Goal: Find specific page/section: Find specific page/section

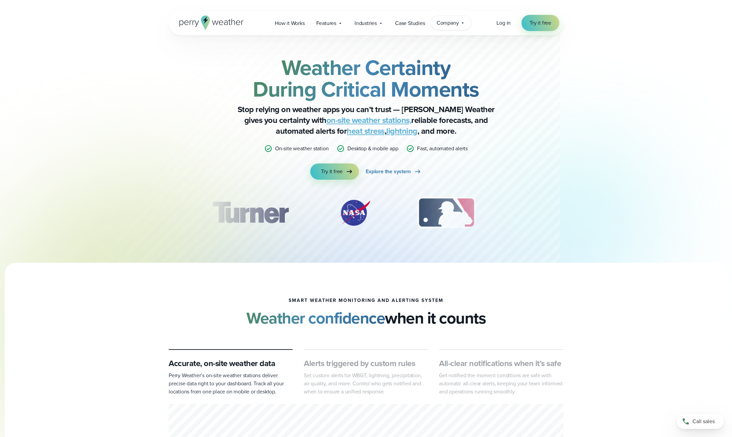
click at [442, 25] on span "Company" at bounding box center [448, 23] width 22 height 8
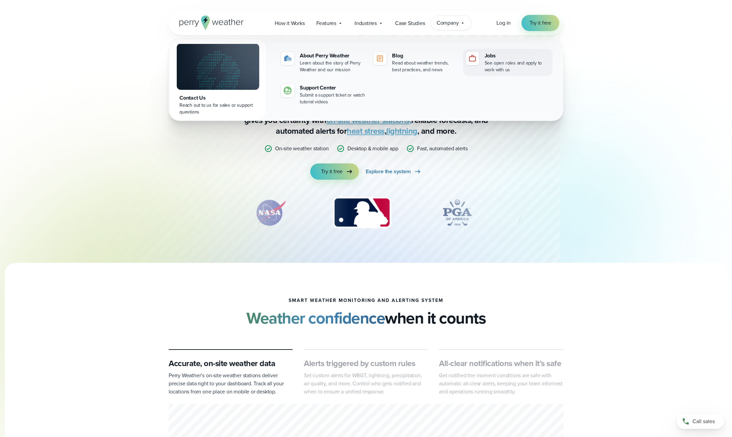
click at [486, 66] on div "See open roles and apply to work with us" at bounding box center [516, 67] width 65 height 14
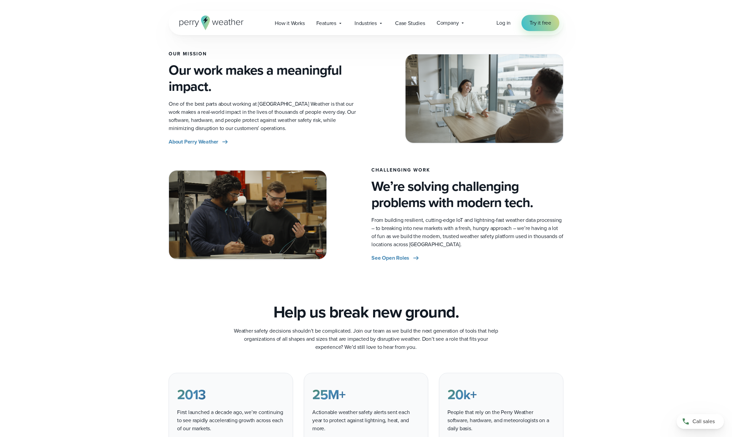
scroll to position [211, 0]
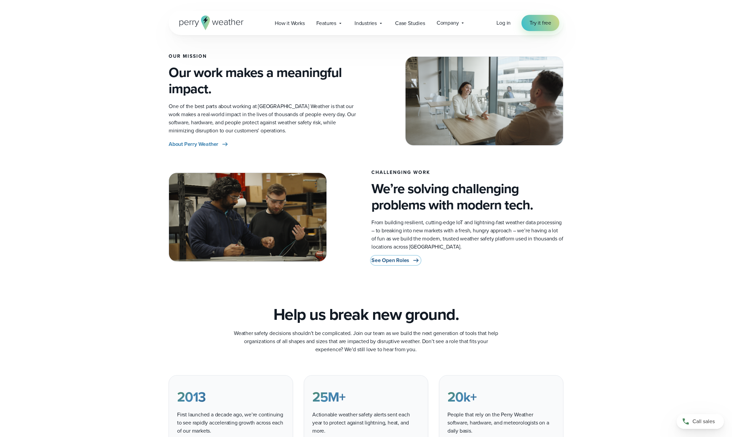
click at [383, 259] on span "See Open Roles" at bounding box center [390, 260] width 38 height 8
